Goal: Task Accomplishment & Management: Manage account settings

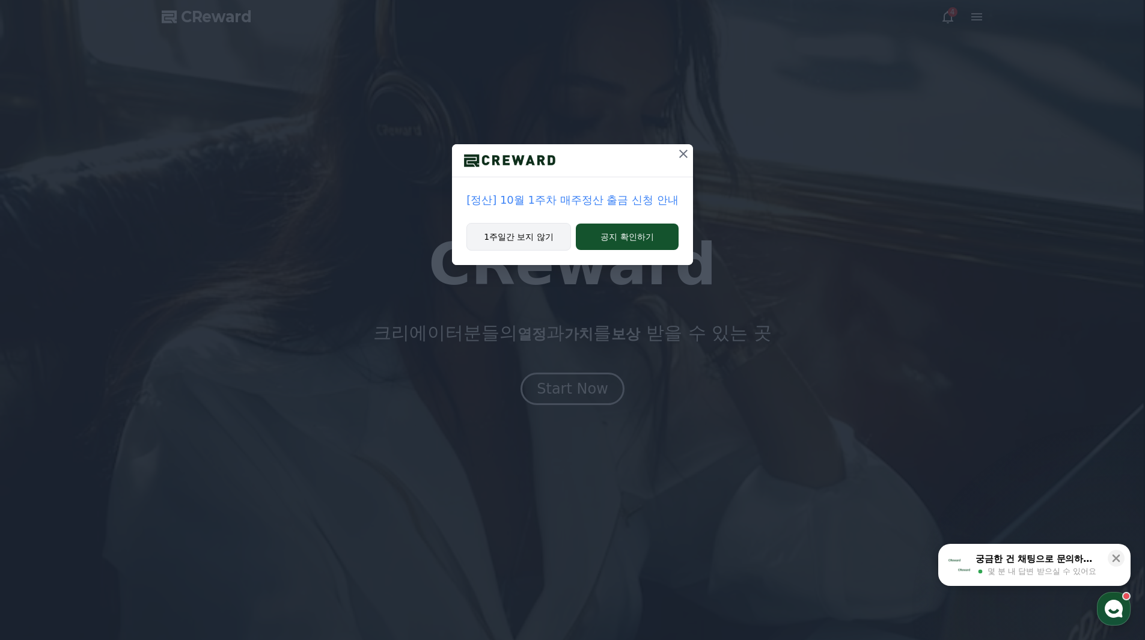
click at [548, 241] on button "1주일간 보지 않기" at bounding box center [518, 237] width 105 height 28
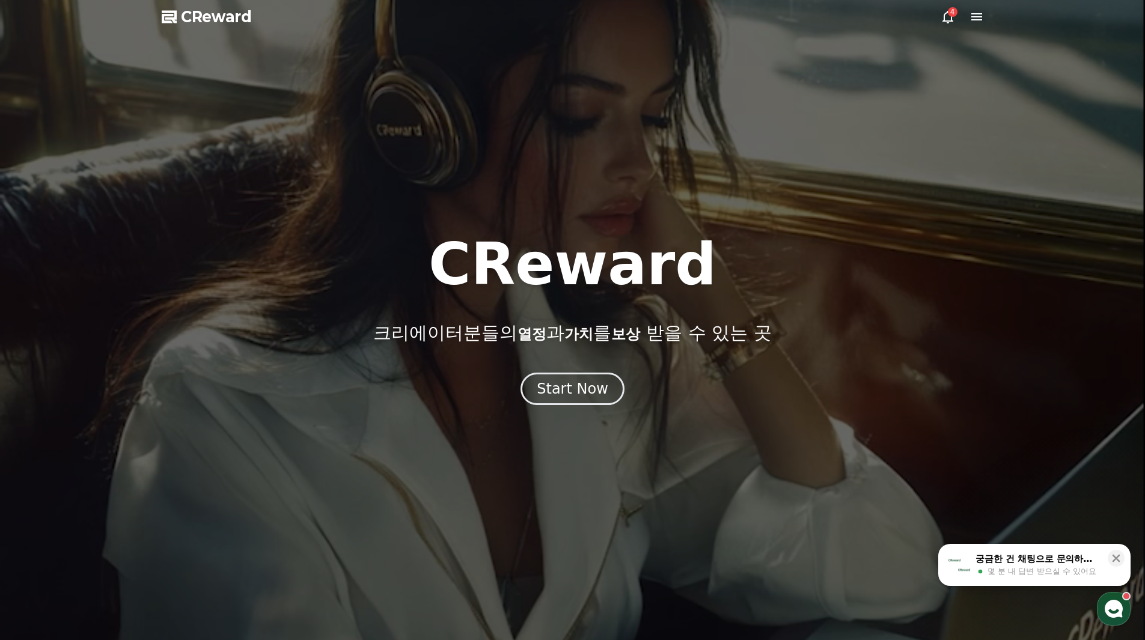
click at [588, 409] on div at bounding box center [572, 320] width 1145 height 640
click at [587, 398] on div "Start Now" at bounding box center [572, 389] width 75 height 20
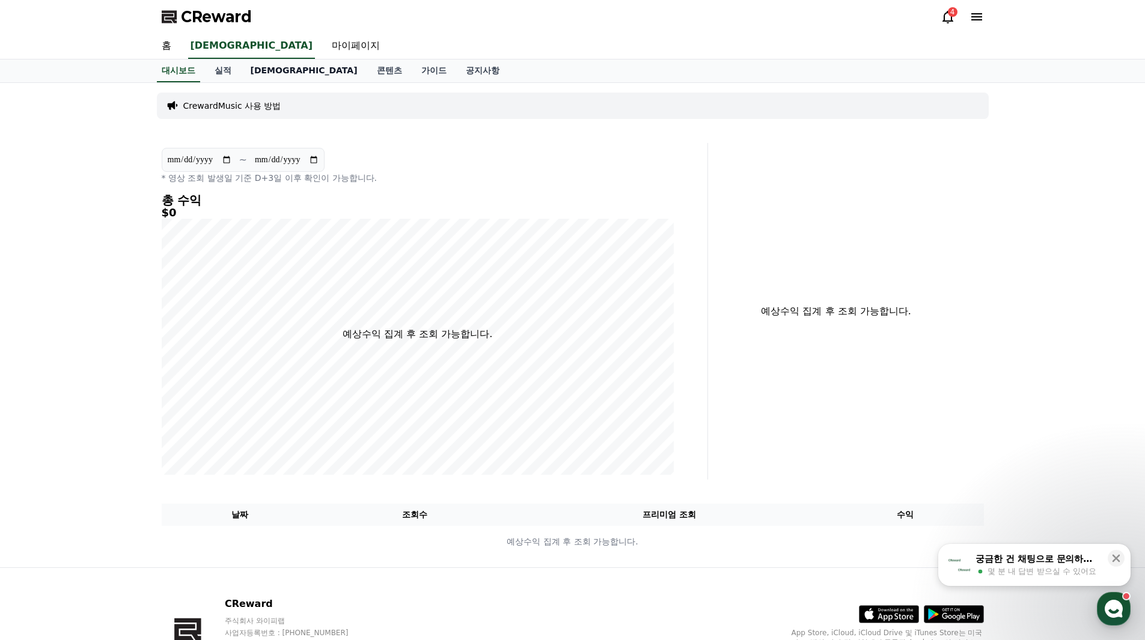
click at [245, 72] on link "[DEMOGRAPHIC_DATA]" at bounding box center [304, 70] width 126 height 23
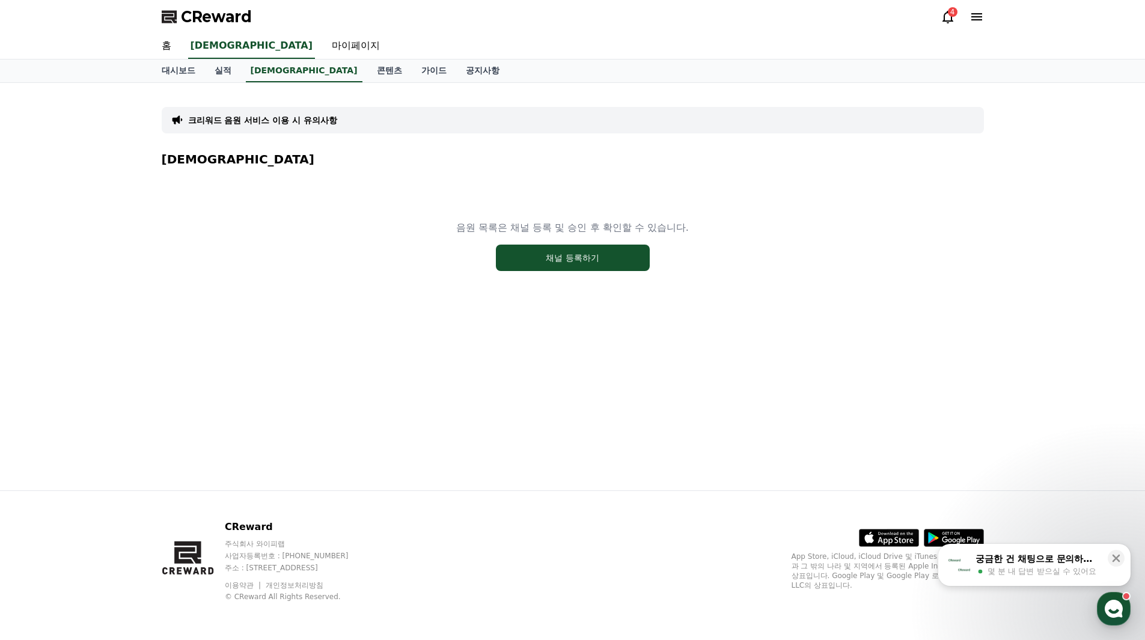
click at [599, 239] on div "음원 목록은 채널 등록 및 승인 후 확인할 수 있습니다. 채널 등록하기" at bounding box center [573, 246] width 822 height 150
click at [600, 253] on button "채널 등록하기" at bounding box center [573, 258] width 154 height 26
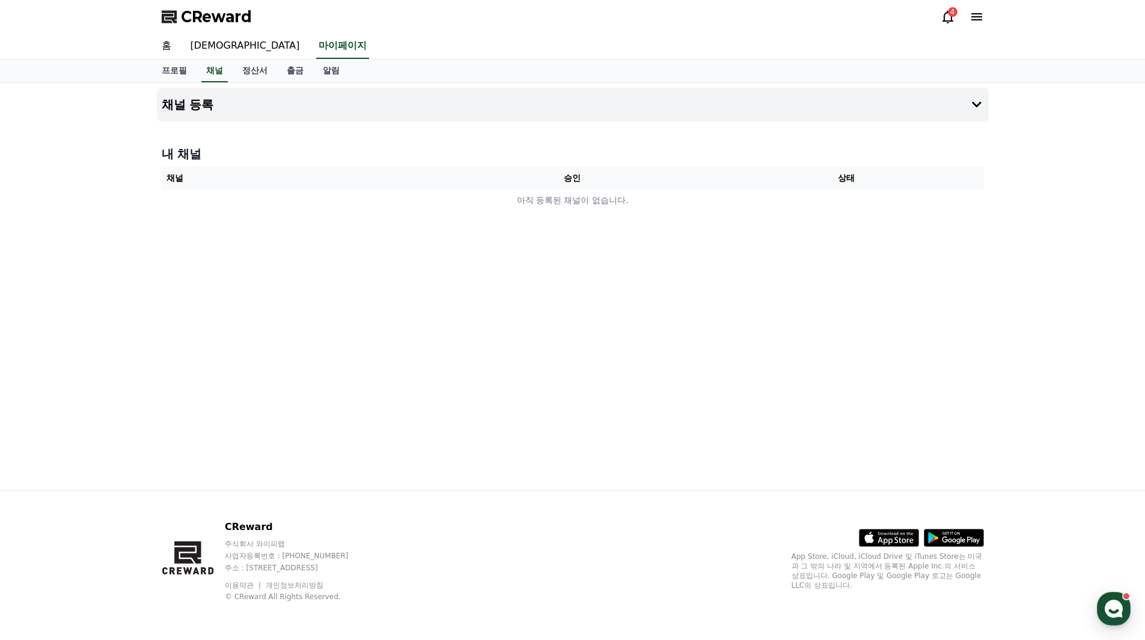
click at [987, 21] on div "CReward 4" at bounding box center [572, 17] width 841 height 34
click at [979, 21] on icon at bounding box center [976, 17] width 14 height 14
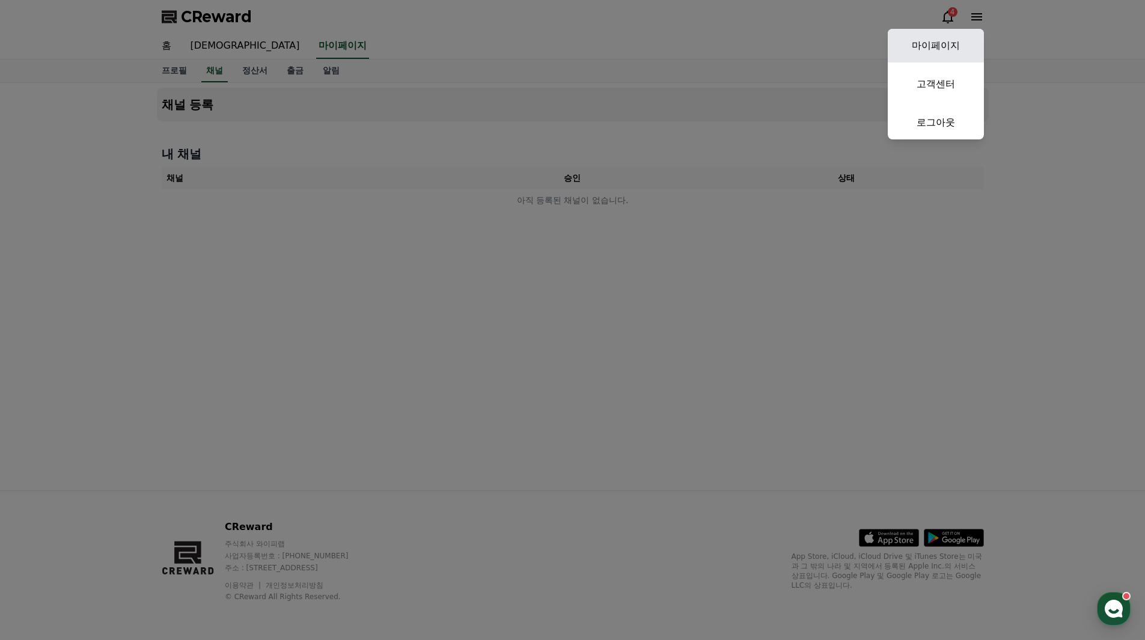
click at [951, 43] on link "마이페이지" at bounding box center [936, 46] width 96 height 34
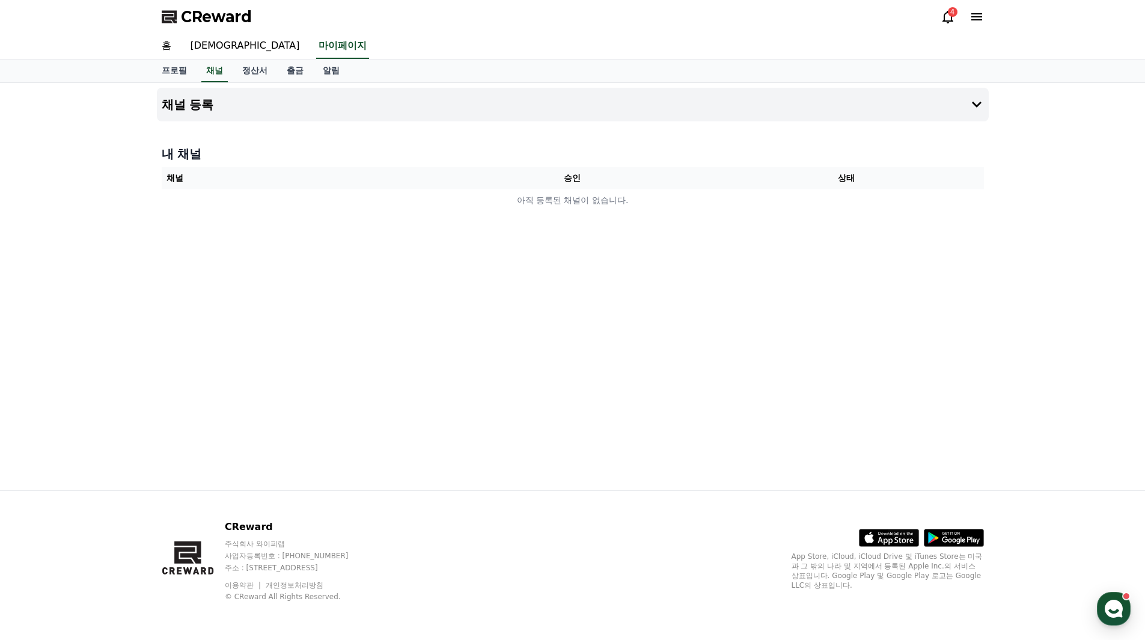
select select "**********"
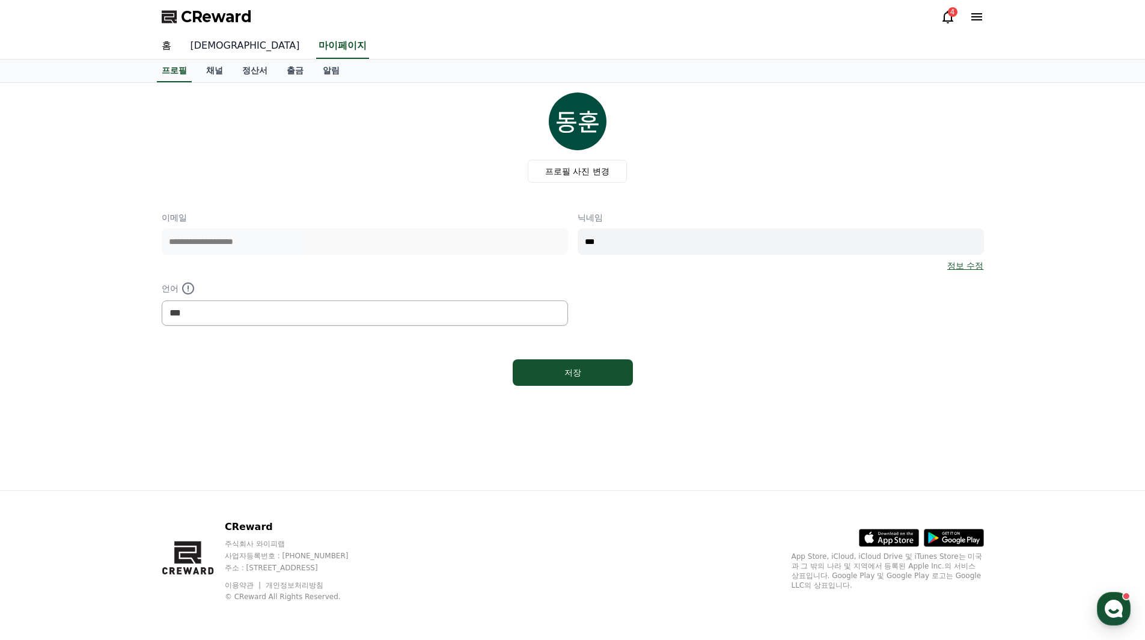
click at [206, 52] on link "[DEMOGRAPHIC_DATA]" at bounding box center [245, 46] width 129 height 25
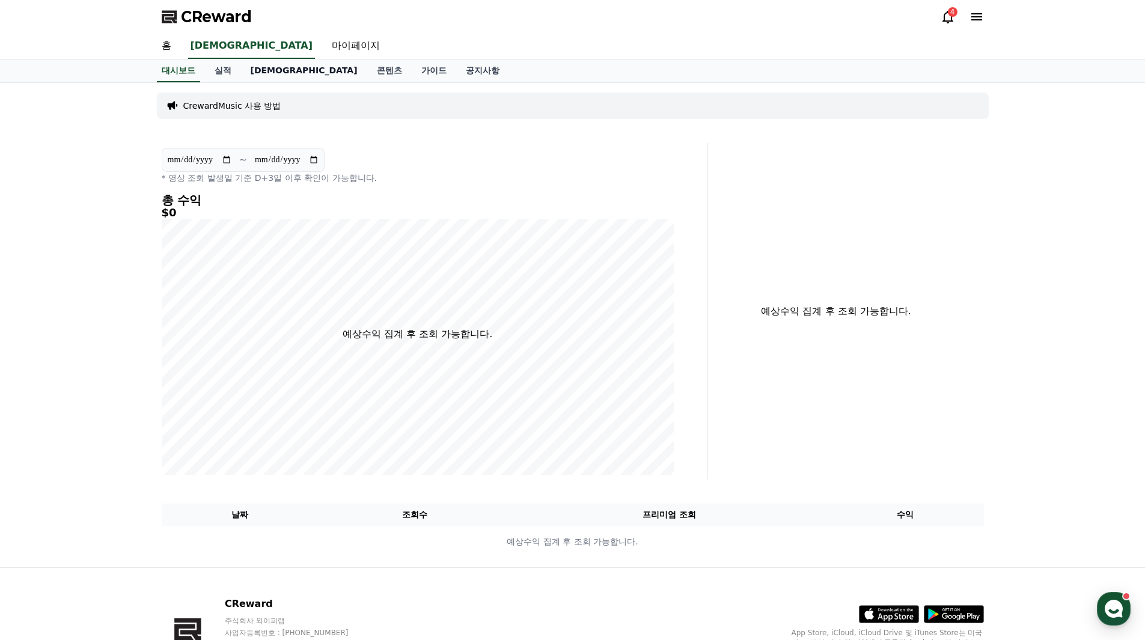
click at [254, 70] on link "[DEMOGRAPHIC_DATA]" at bounding box center [304, 70] width 126 height 23
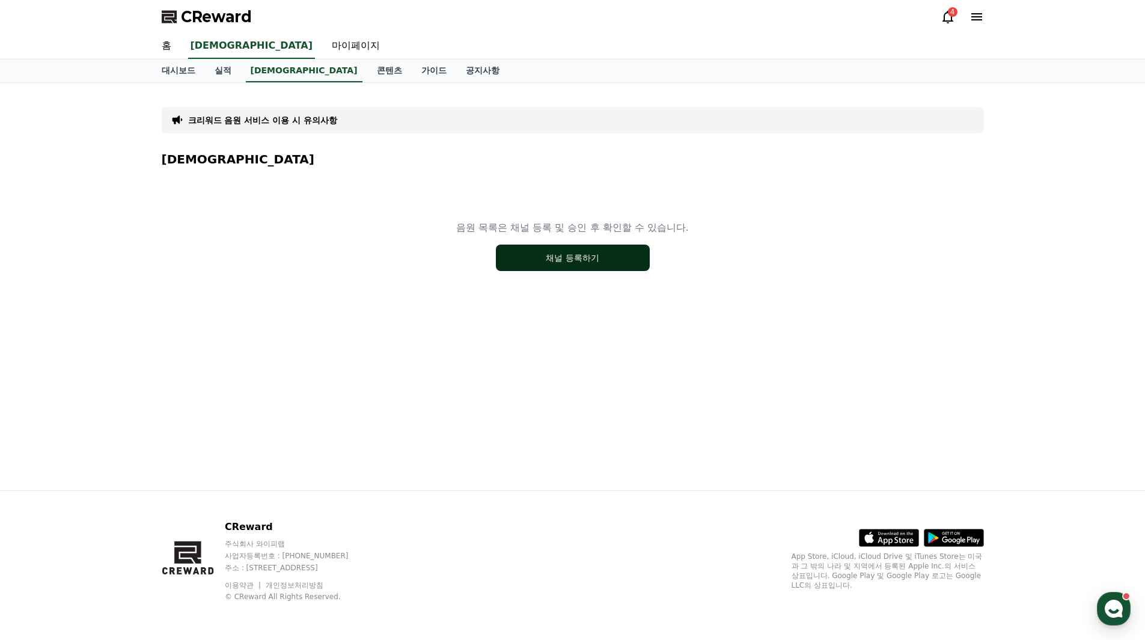
click at [547, 251] on button "채널 등록하기" at bounding box center [573, 258] width 154 height 26
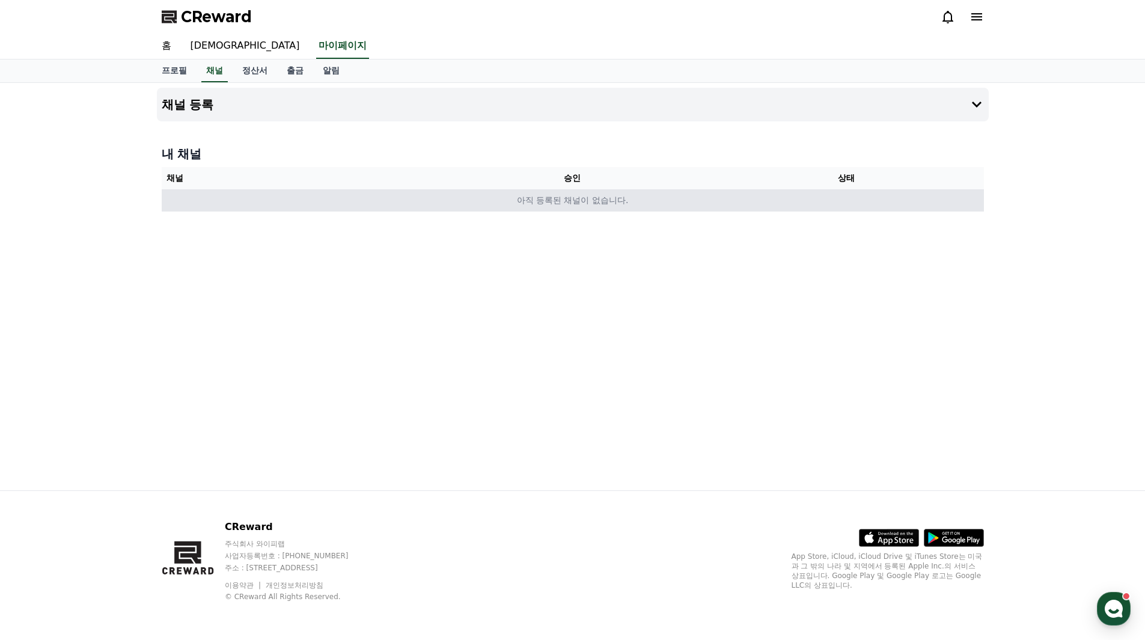
drag, startPoint x: 504, startPoint y: 188, endPoint x: 494, endPoint y: 193, distance: 10.8
click at [502, 189] on table "채널 승인 상태 아직 등록된 채널이 없습니다." at bounding box center [573, 189] width 822 height 44
click at [509, 204] on td "아직 등록된 채널이 없습니다." at bounding box center [573, 200] width 822 height 22
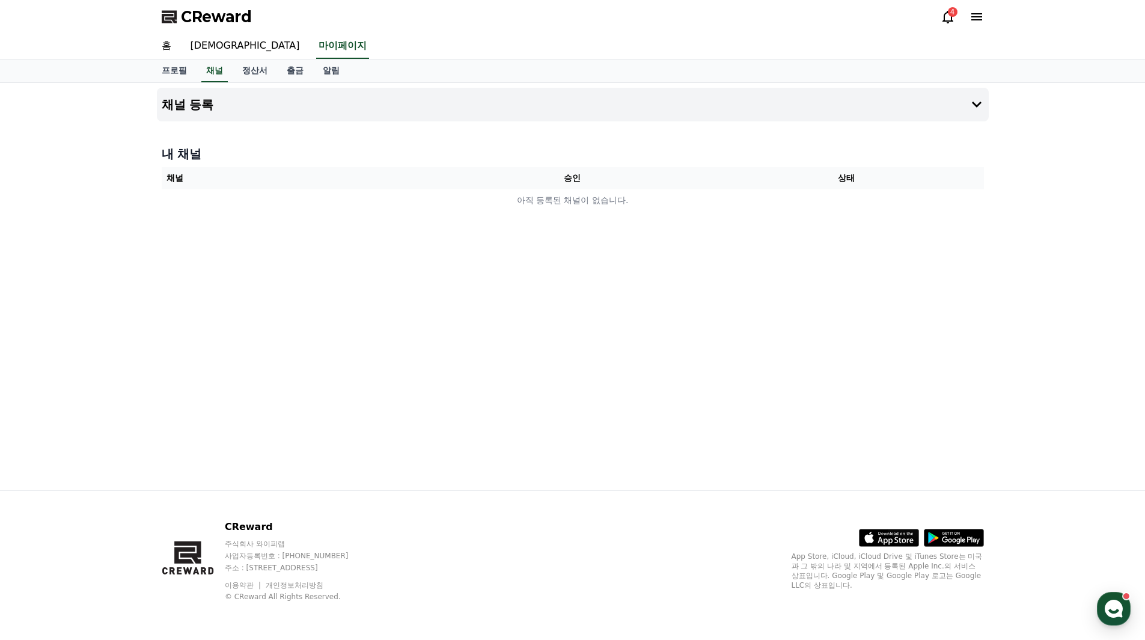
click at [778, 252] on div "채널 등록 내 채널 채널 승인 상태 아직 등록된 채널이 없습니다." at bounding box center [572, 286] width 841 height 407
click at [975, 26] on div "4" at bounding box center [962, 16] width 43 height 19
click at [977, 19] on icon at bounding box center [976, 16] width 11 height 7
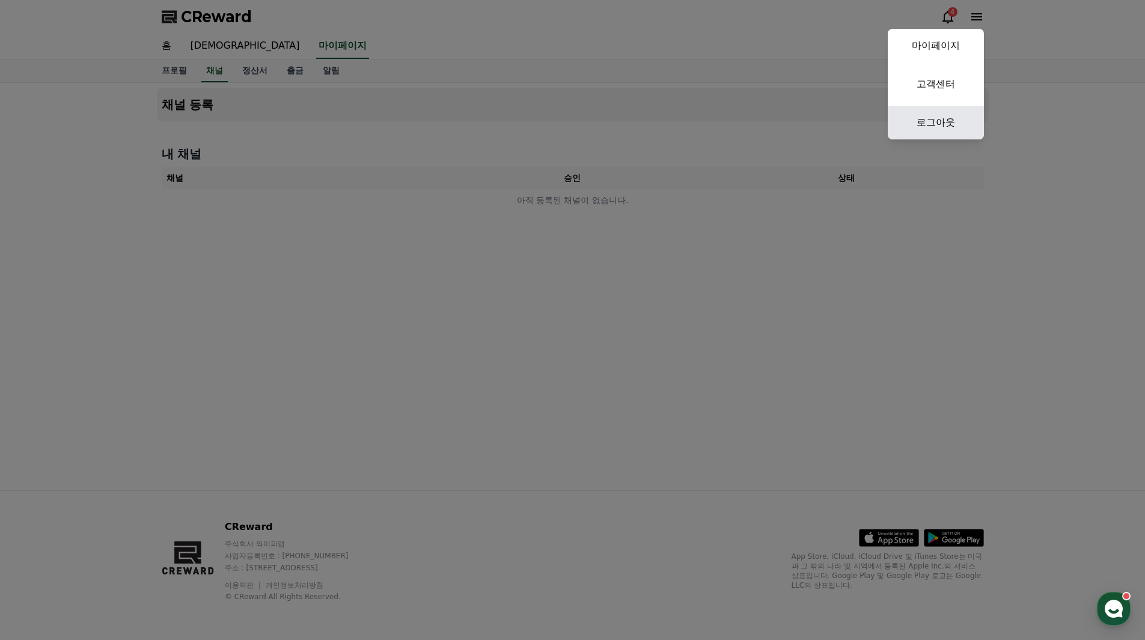
click at [935, 123] on link "로그아웃" at bounding box center [936, 123] width 96 height 34
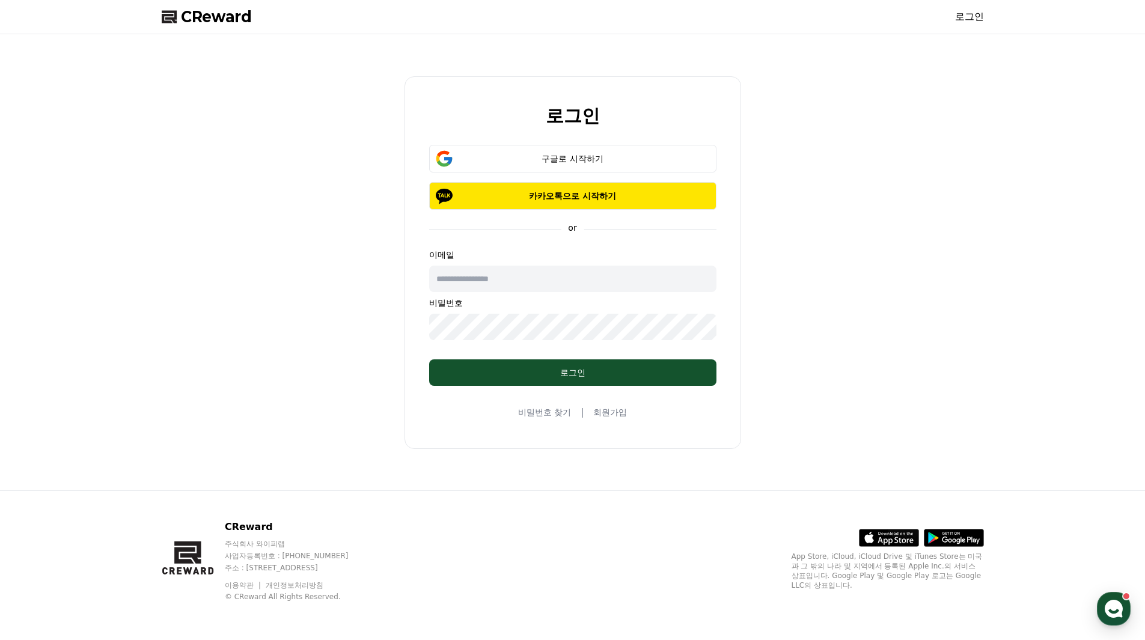
click at [540, 284] on input "text" at bounding box center [572, 279] width 287 height 26
type input "**********"
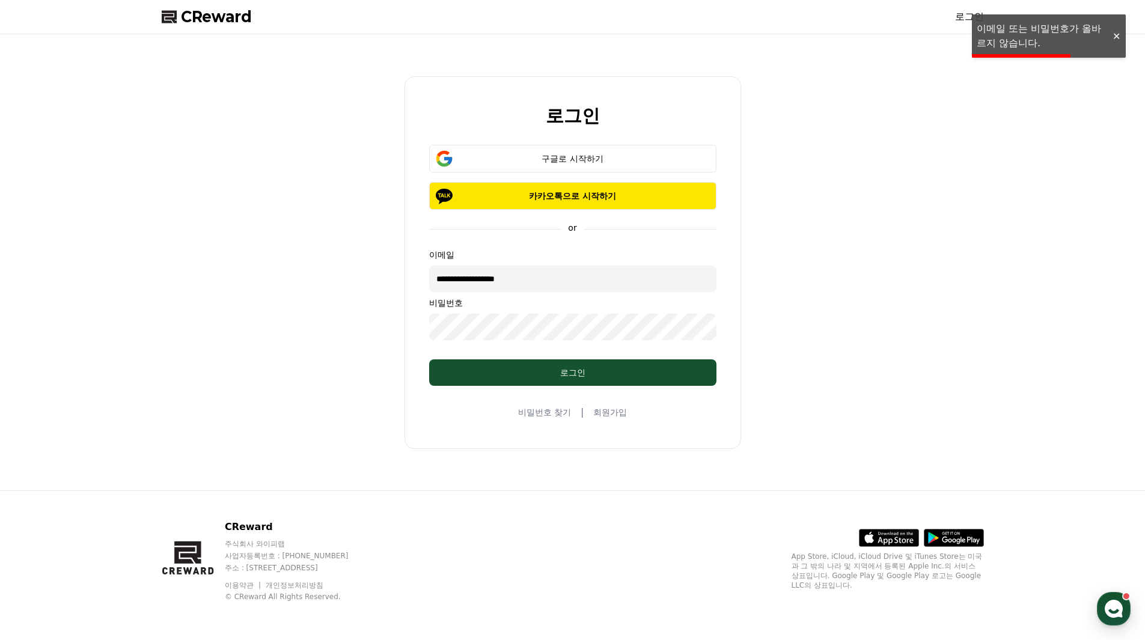
click at [276, 338] on div "**********" at bounding box center [573, 262] width 832 height 447
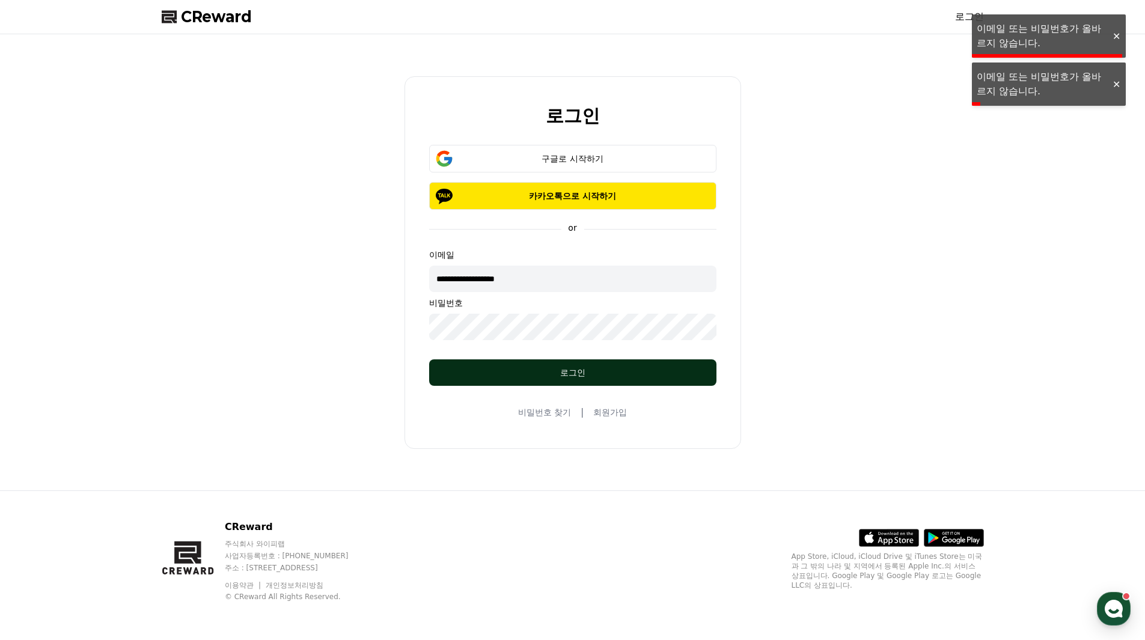
click at [515, 370] on div "로그인" at bounding box center [572, 373] width 239 height 12
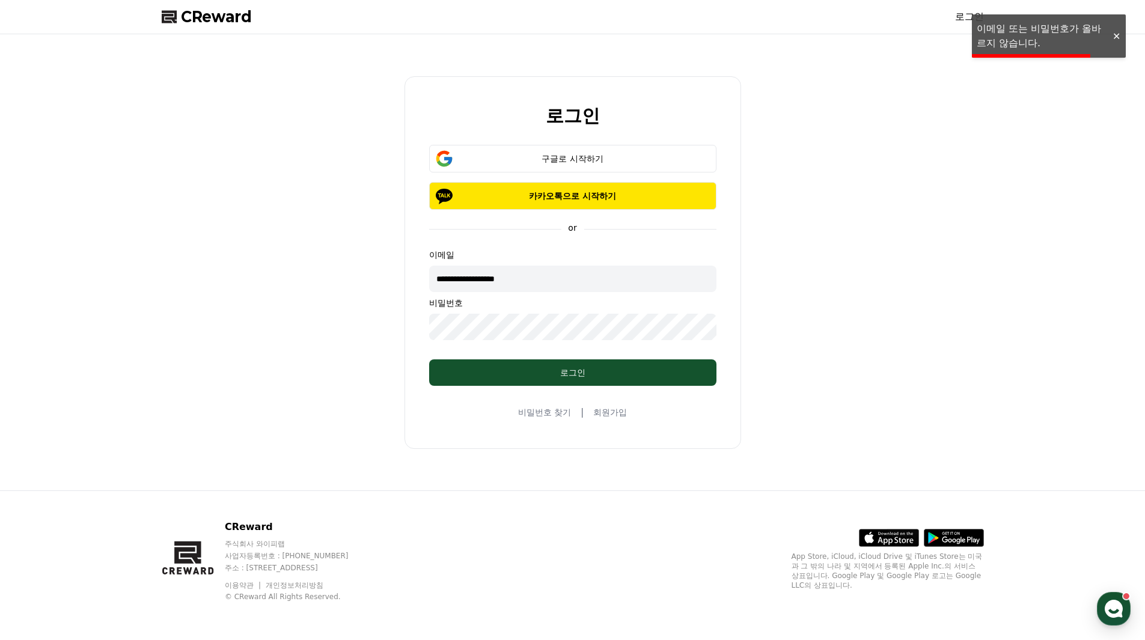
click at [768, 258] on div "**********" at bounding box center [573, 262] width 832 height 447
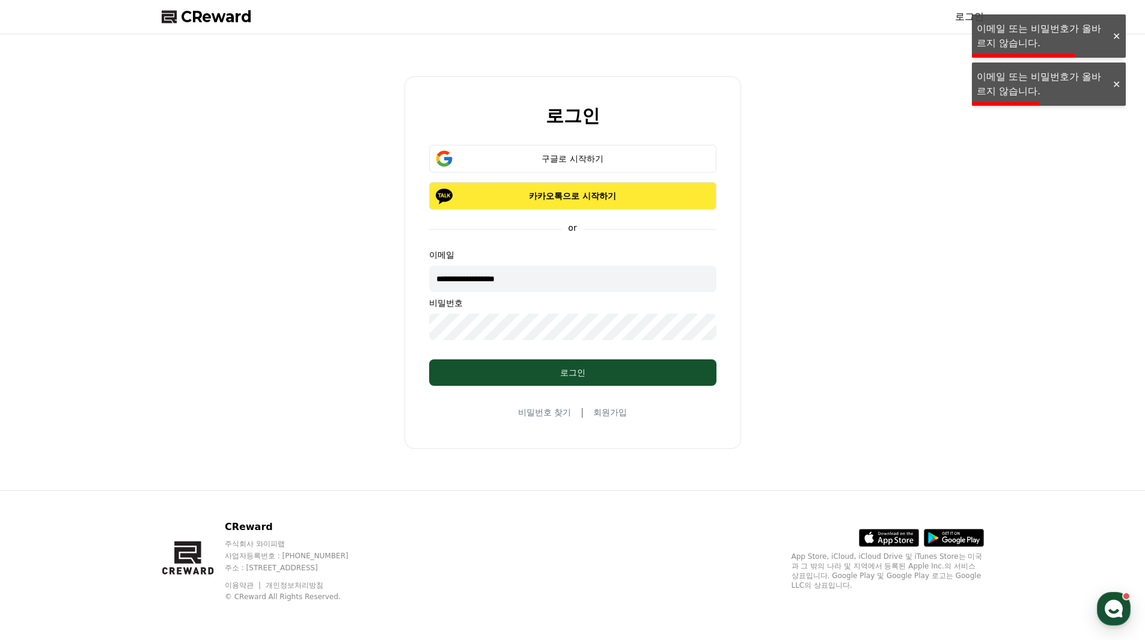
click at [679, 205] on button "카카오톡으로 시작하기" at bounding box center [572, 196] width 287 height 28
